Goal: Register for event/course

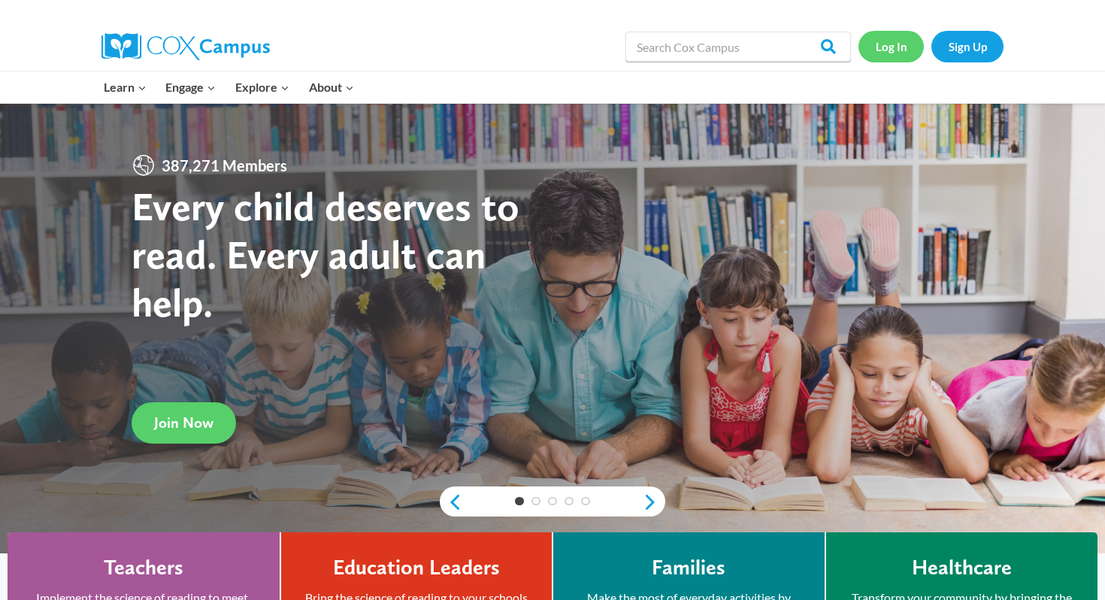
click at [905, 50] on link "Log In" at bounding box center [890, 46] width 65 height 31
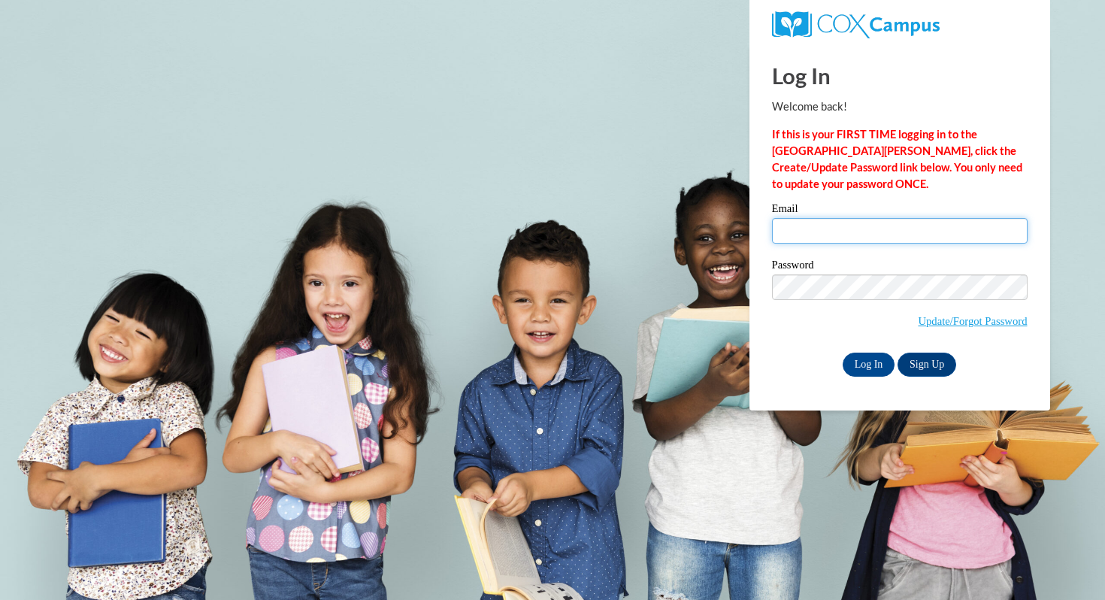
click at [819, 227] on input "Email" at bounding box center [900, 231] width 256 height 26
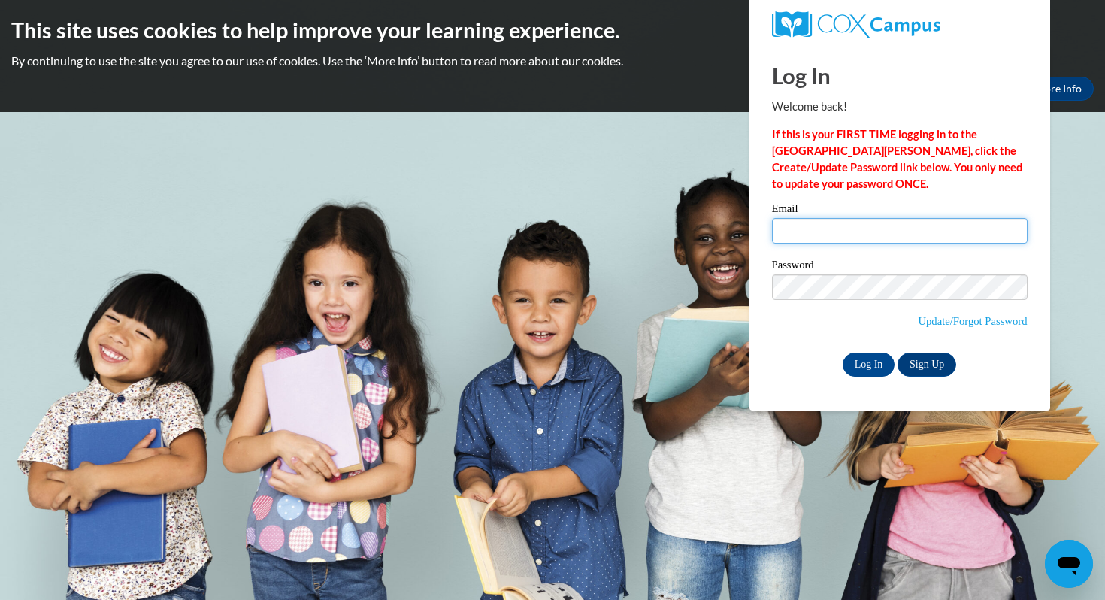
type input "[EMAIL_ADDRESS][DOMAIN_NAME]"
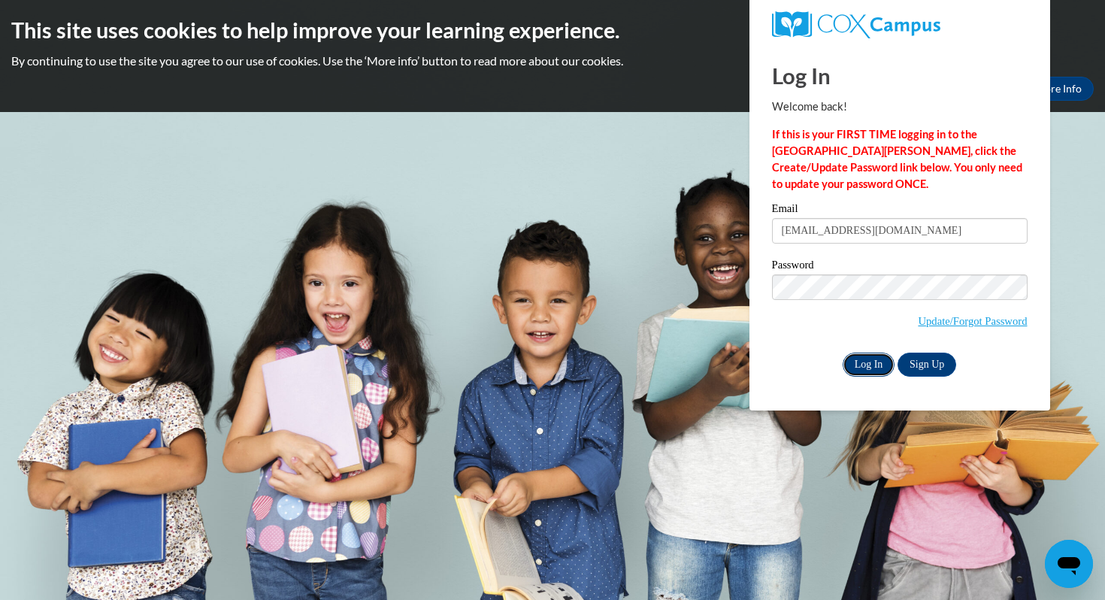
click at [866, 365] on input "Log In" at bounding box center [869, 365] width 53 height 24
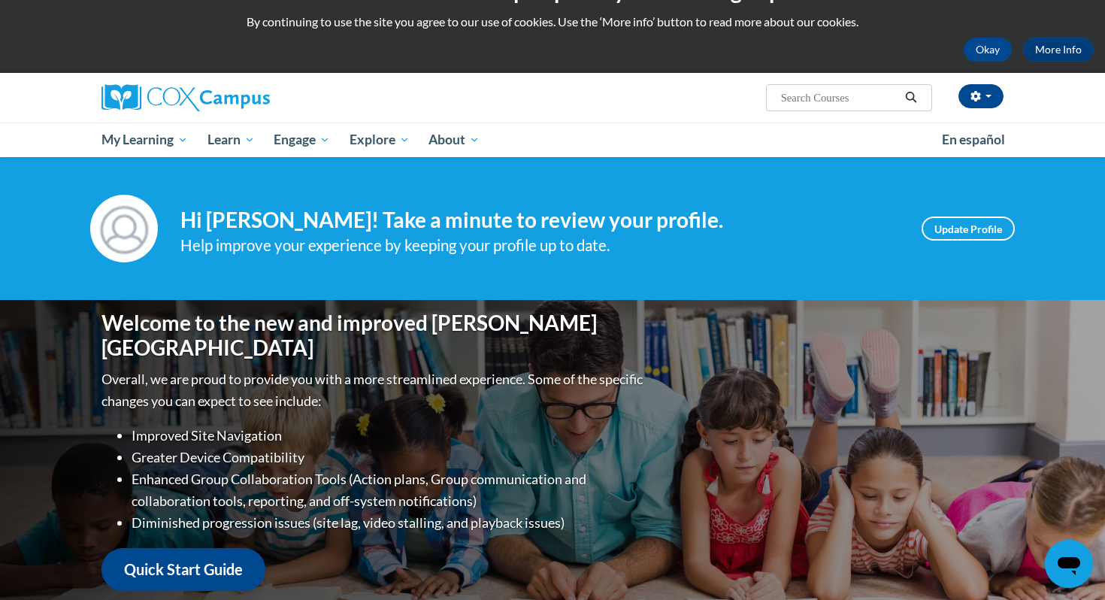
scroll to position [41, 0]
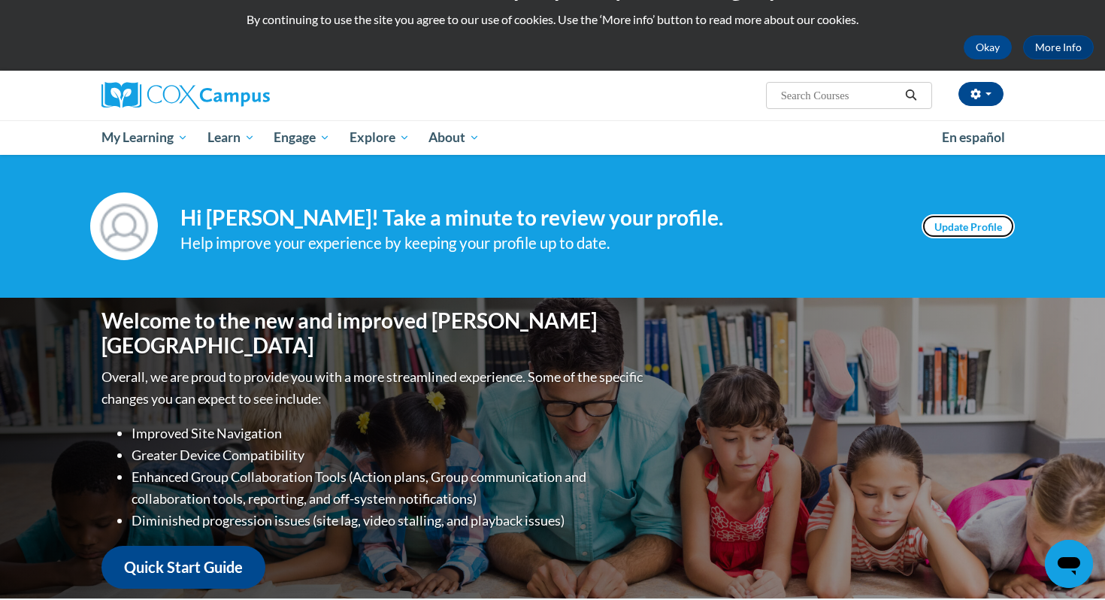
click at [963, 229] on link "Update Profile" at bounding box center [968, 226] width 93 height 24
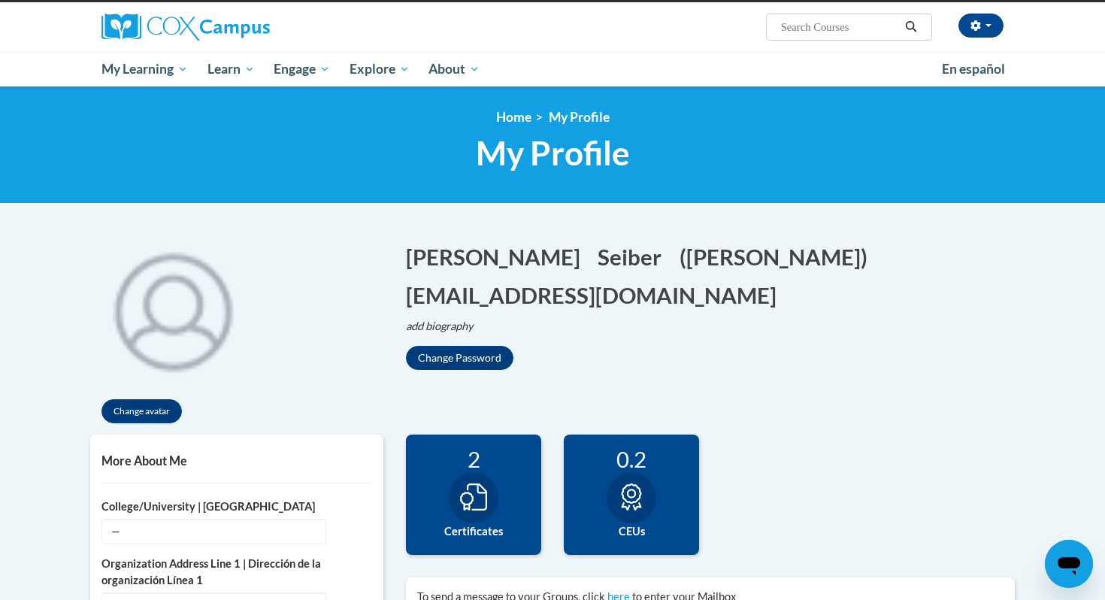
scroll to position [106, 0]
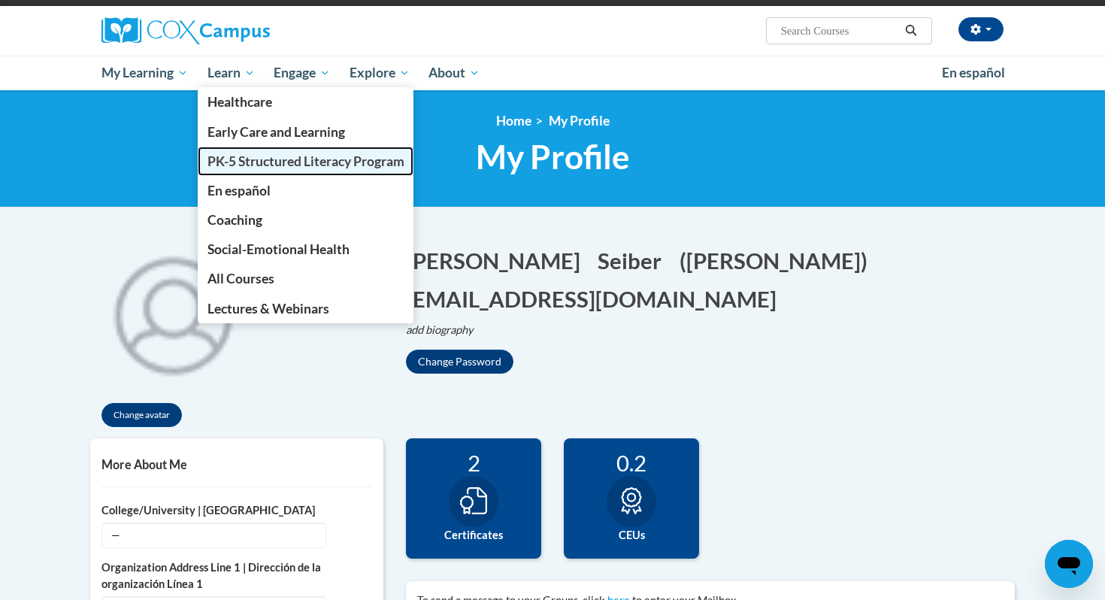
click at [237, 166] on span "PK-5 Structured Literacy Program" at bounding box center [305, 161] width 197 height 16
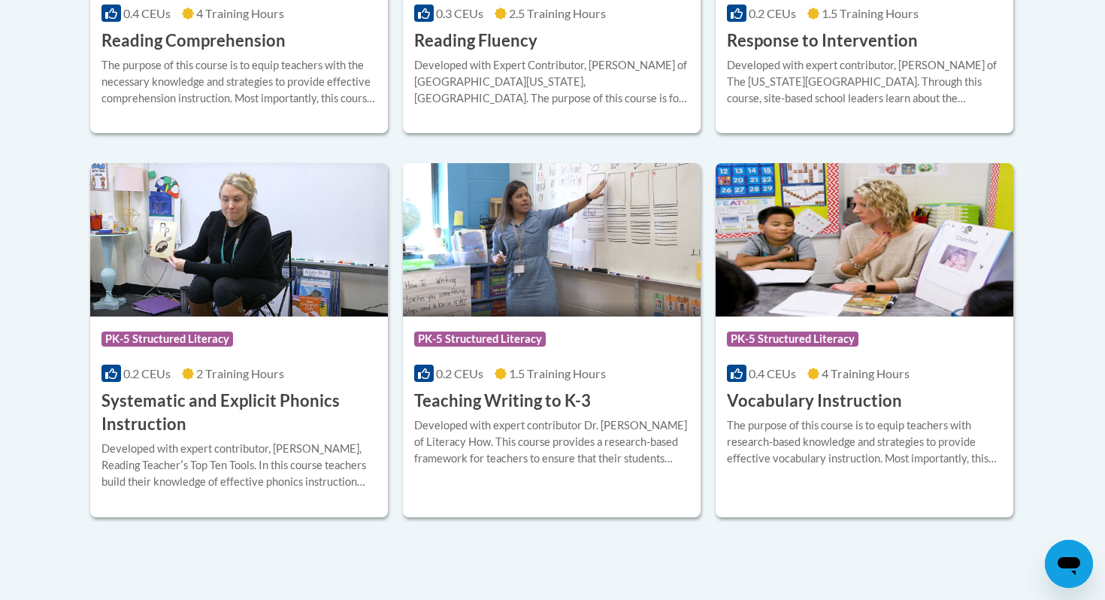
scroll to position [1744, 0]
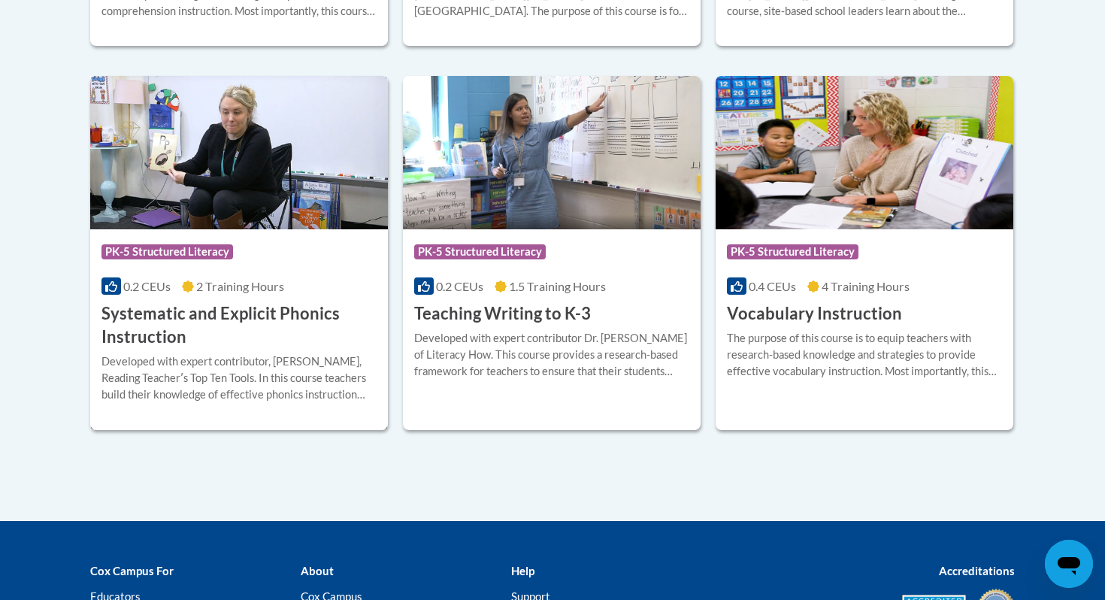
click at [286, 219] on img at bounding box center [239, 152] width 298 height 153
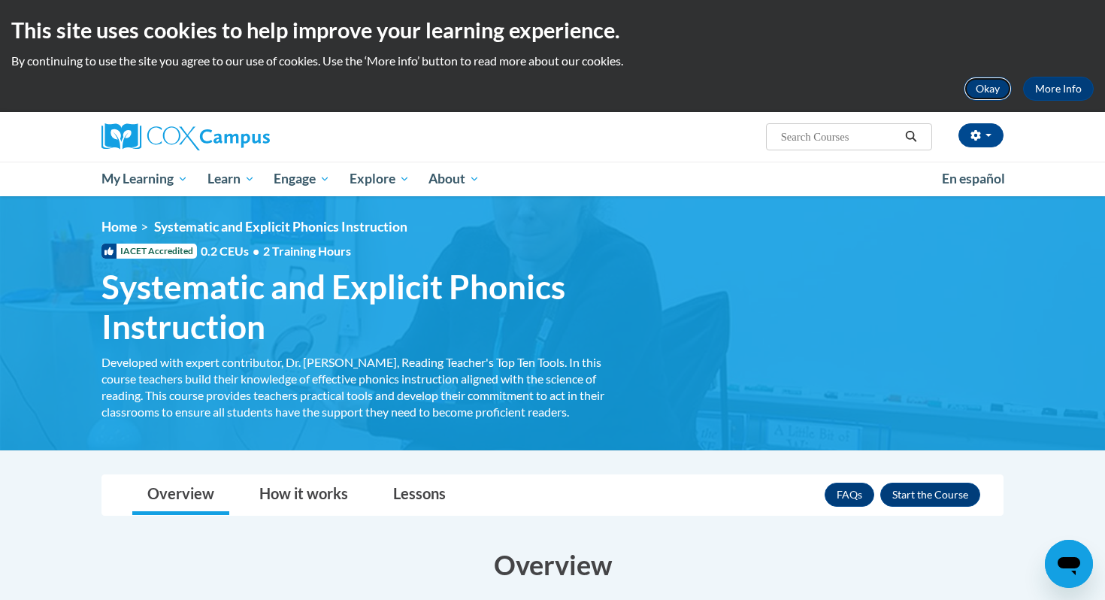
click at [988, 89] on button "Okay" at bounding box center [988, 89] width 48 height 24
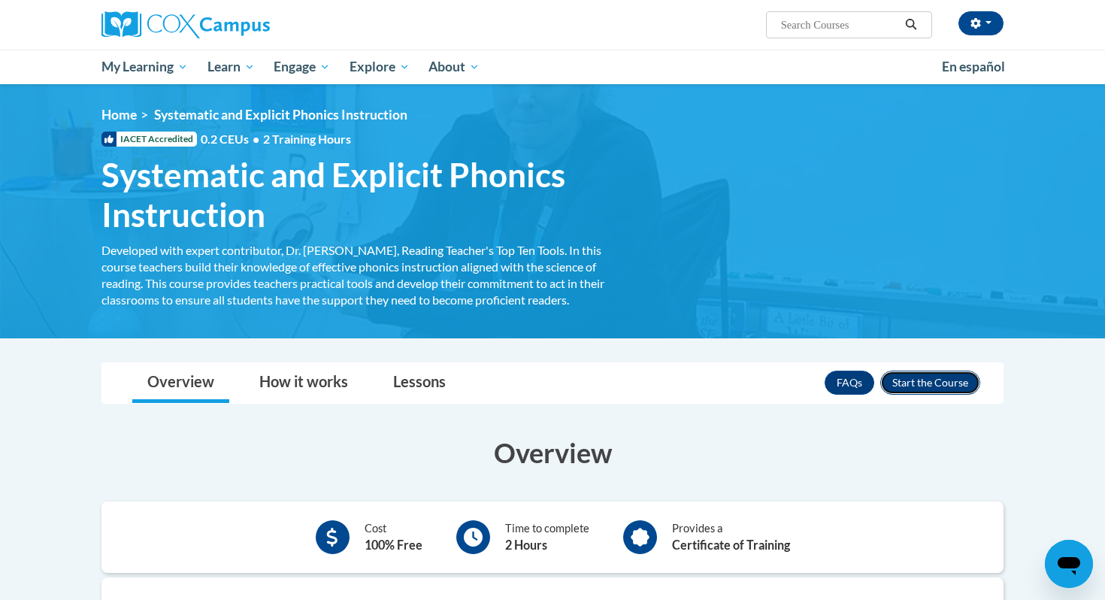
click at [909, 382] on button "Enroll" at bounding box center [930, 383] width 100 height 24
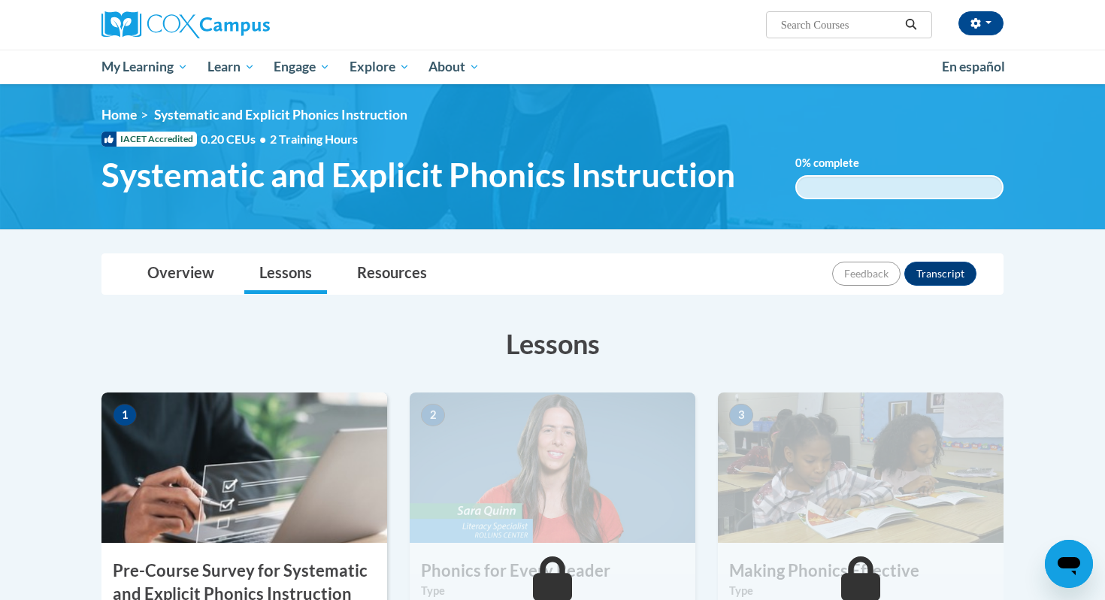
click at [256, 467] on img at bounding box center [244, 467] width 286 height 150
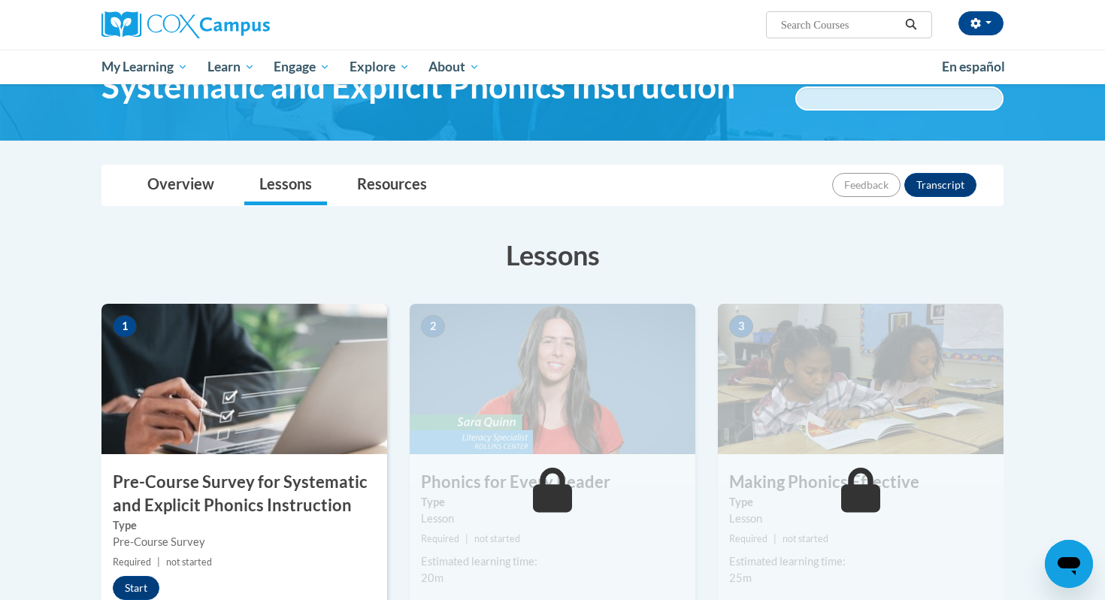
scroll to position [138, 0]
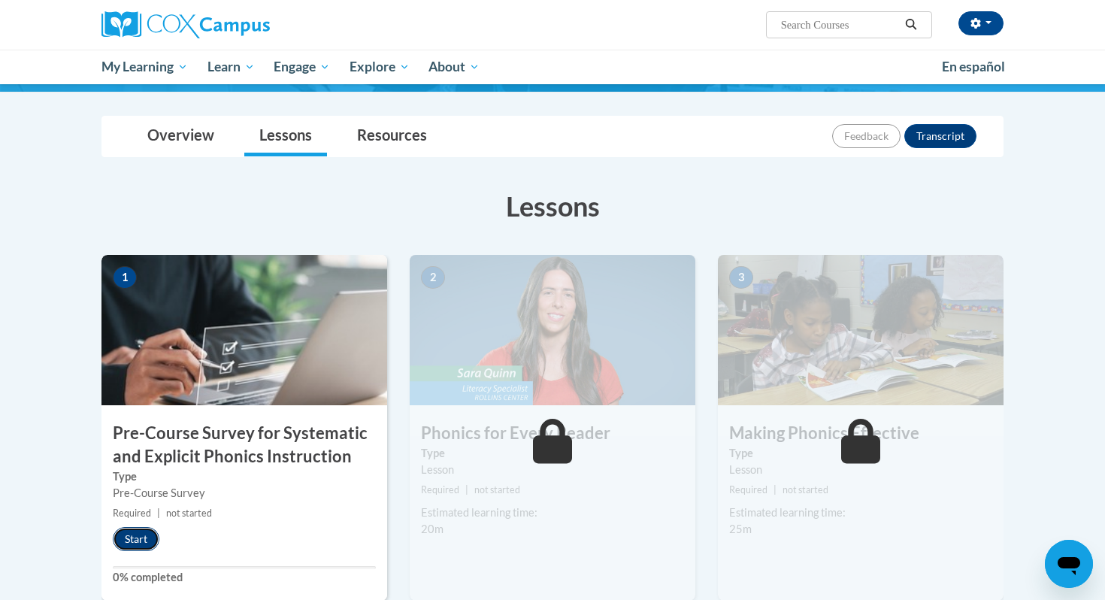
click at [147, 539] on button "Start" at bounding box center [136, 539] width 47 height 24
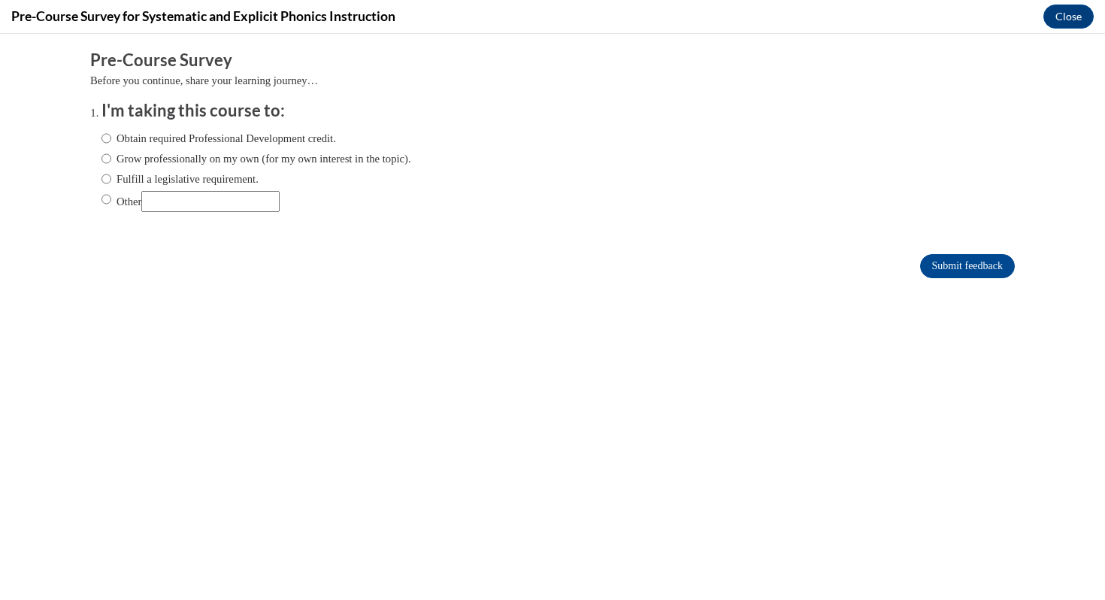
scroll to position [0, 0]
click at [105, 204] on input "Other" at bounding box center [106, 199] width 10 height 17
radio input "true"
click at [194, 200] on input "Other" at bounding box center [210, 201] width 138 height 21
type input "College"
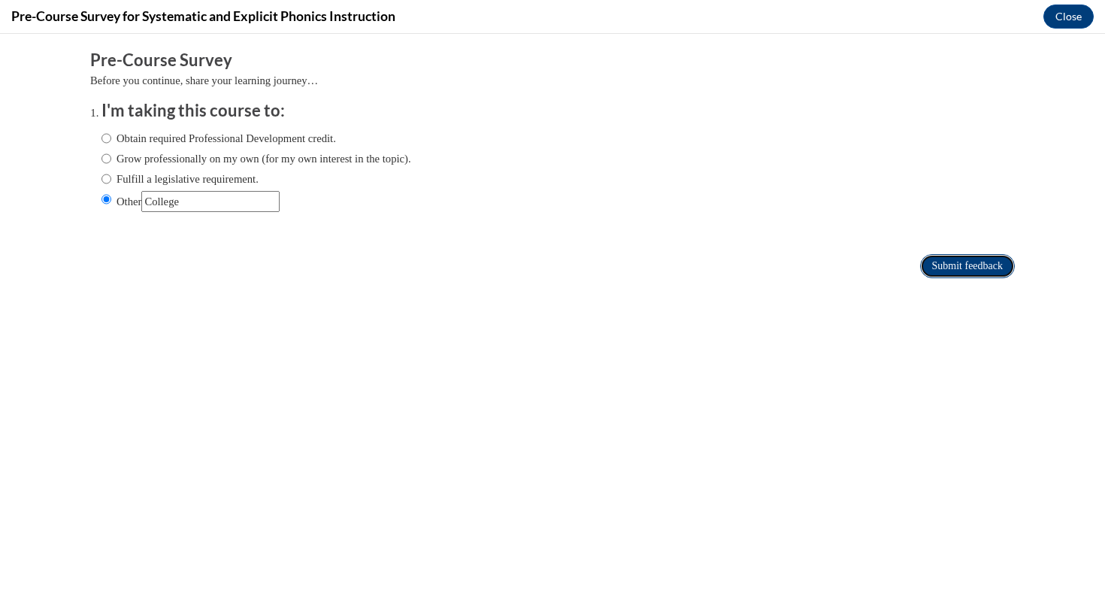
click at [940, 270] on input "Submit feedback" at bounding box center [967, 266] width 95 height 24
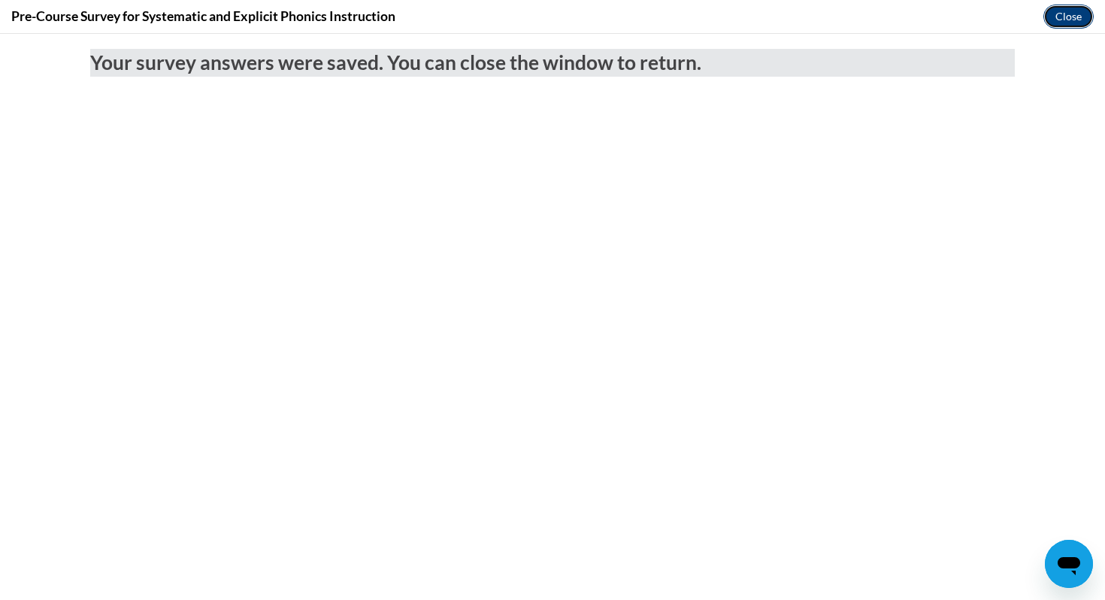
click at [1069, 7] on button "Close" at bounding box center [1068, 17] width 50 height 24
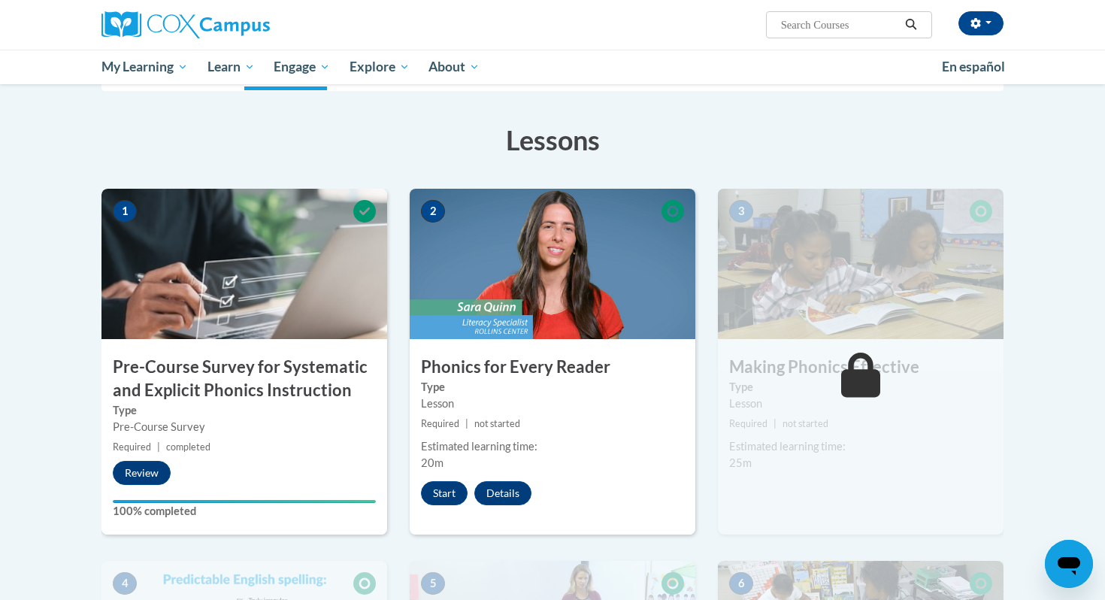
scroll to position [211, 0]
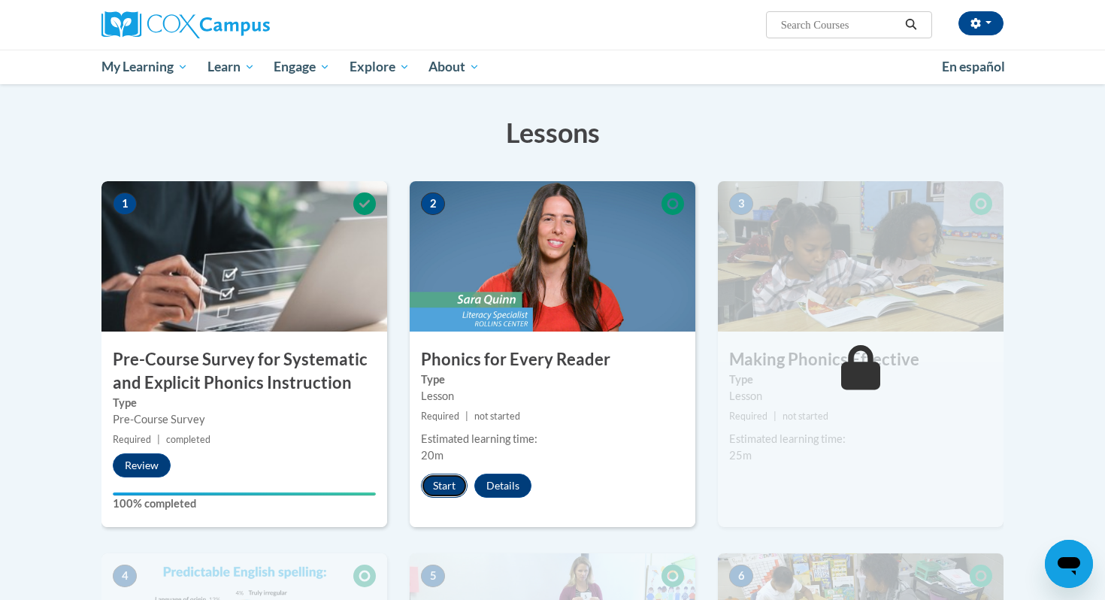
click at [436, 486] on button "Start" at bounding box center [444, 486] width 47 height 24
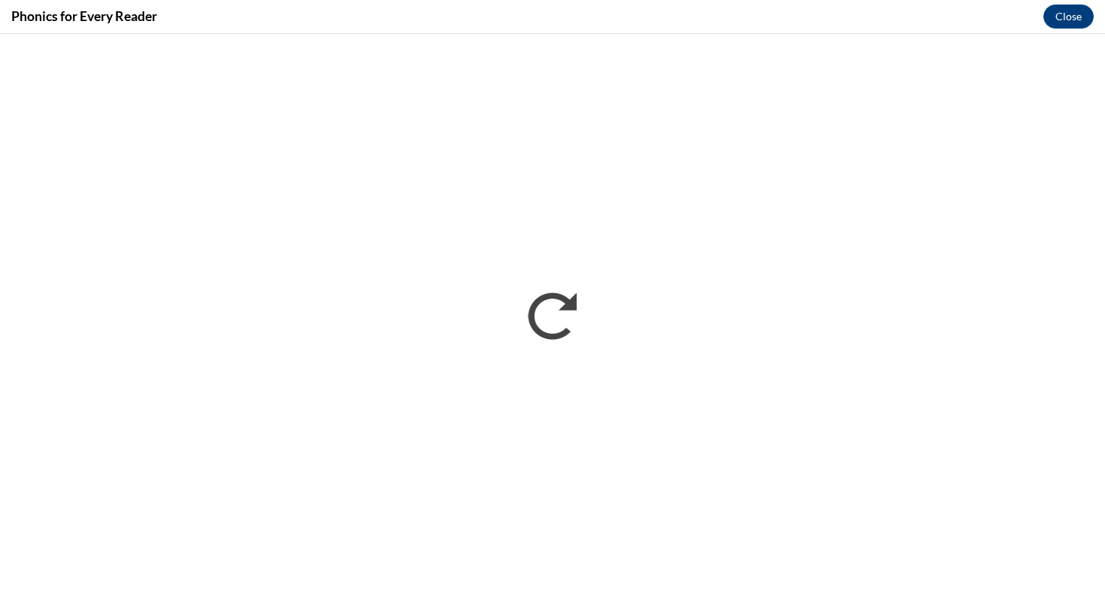
scroll to position [0, 0]
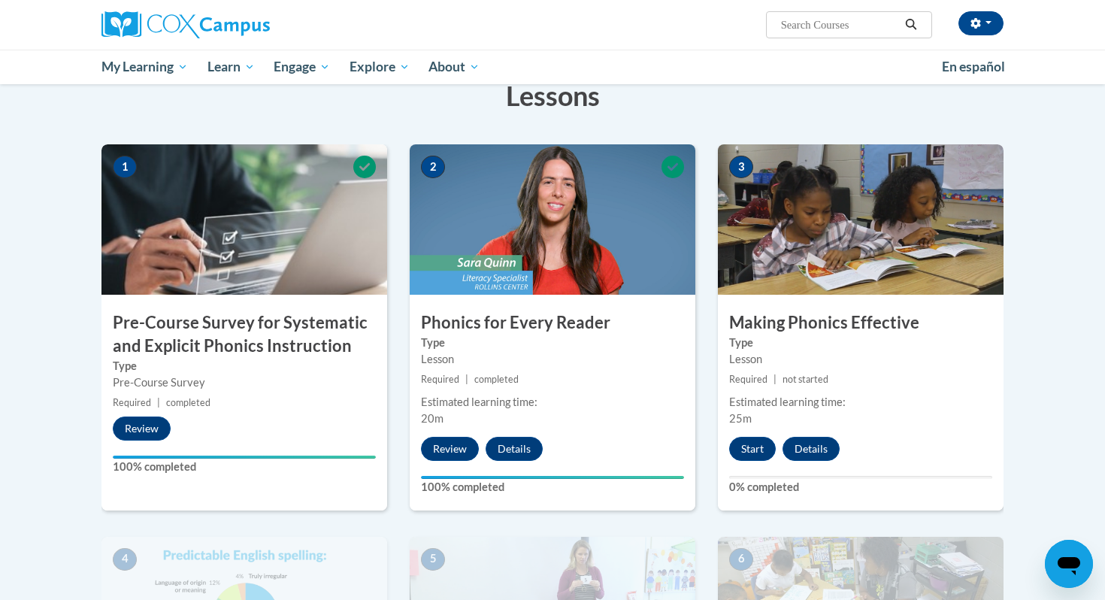
scroll to position [250, 0]
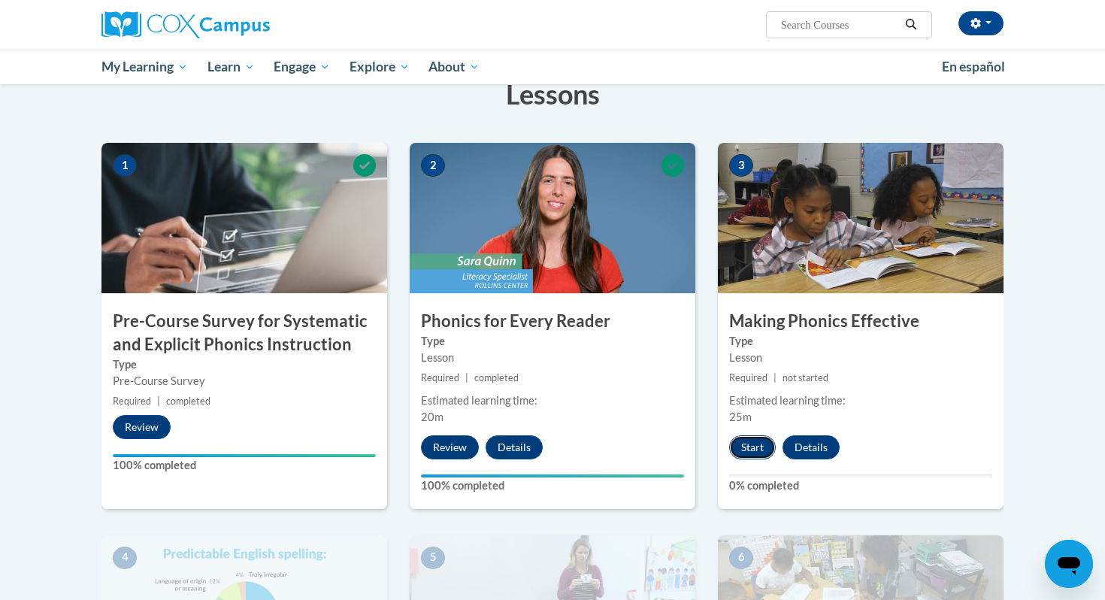
click at [761, 451] on button "Start" at bounding box center [752, 447] width 47 height 24
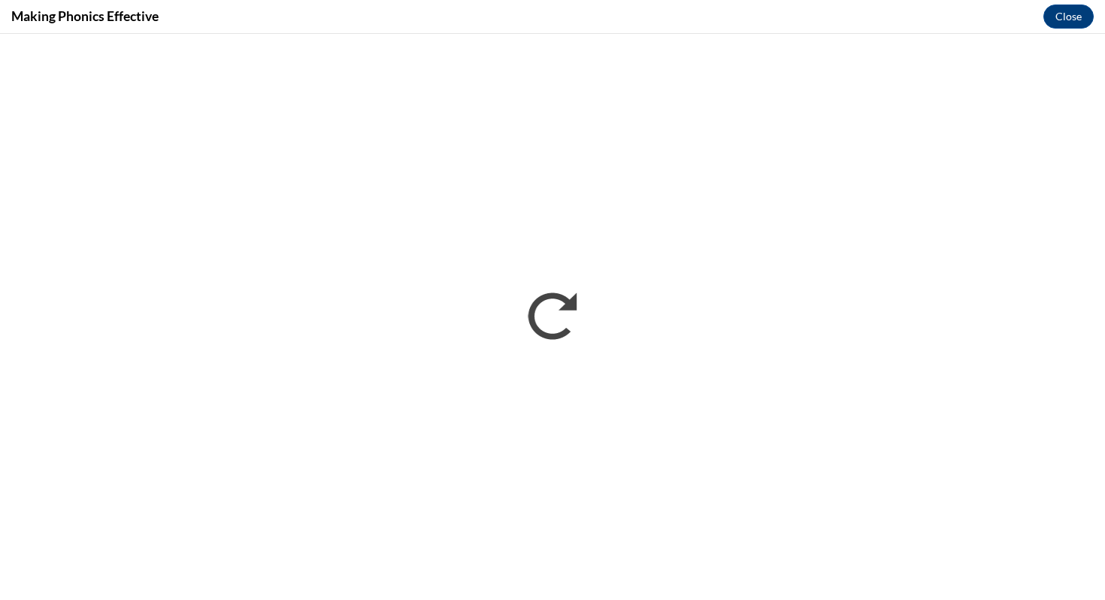
scroll to position [0, 0]
